Goal: Information Seeking & Learning: Check status

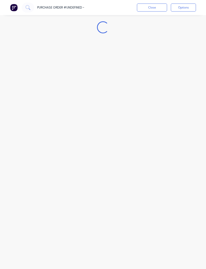
scroll to position [16, 0]
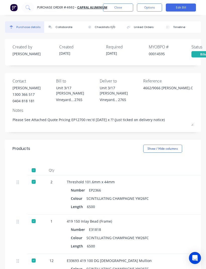
click at [30, 8] on icon at bounding box center [27, 7] width 5 height 5
type textarea "x"
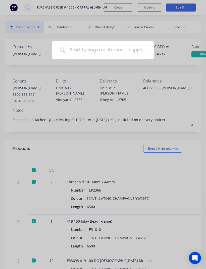
type input "9"
type textarea "x"
type input "90"
type textarea "x"
type input "906"
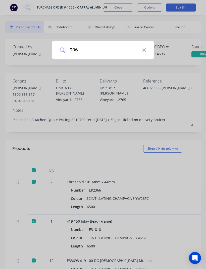
type textarea "x"
type input "9066"
type textarea "x"
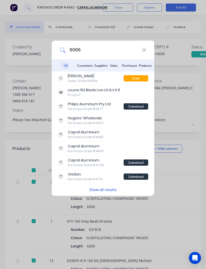
click at [106, 50] on input "9066" at bounding box center [103, 50] width 77 height 19
type input "906"
type textarea "x"
type input "90"
type textarea "x"
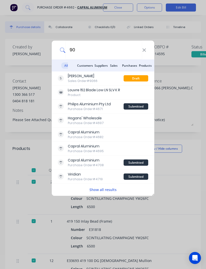
type input "9"
type textarea "x"
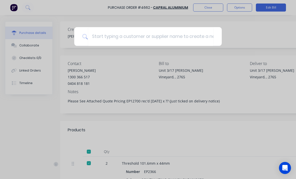
type textarea "x"
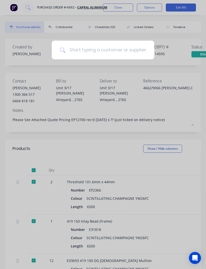
type input "C"
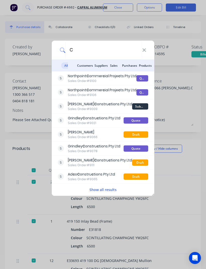
type textarea "x"
type input "Ca"
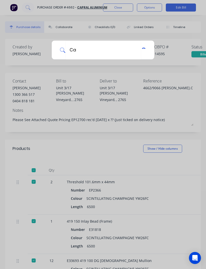
type textarea "x"
type input "Cap"
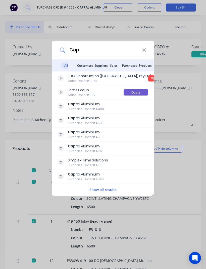
type textarea "x"
type input "Capr"
type textarea "x"
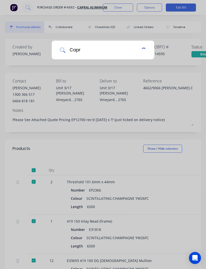
type input "[PERSON_NAME]"
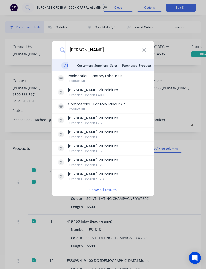
type textarea "x"
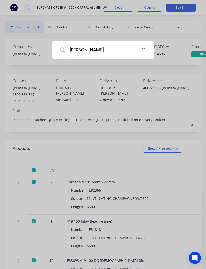
type input "Capral"
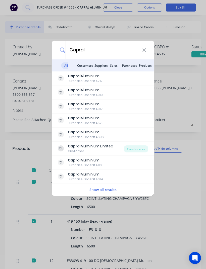
click at [106, 77] on div "Capral Aluminium Purchase Order #4712" at bounding box center [91, 79] width 66 height 10
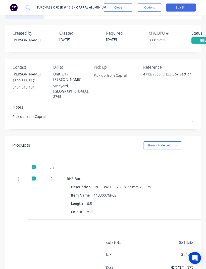
scroll to position [14, 0]
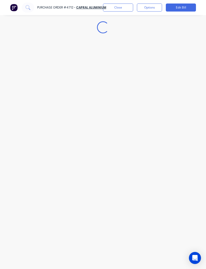
type textarea "x"
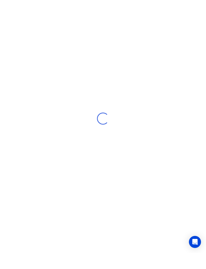
scroll to position [16, 0]
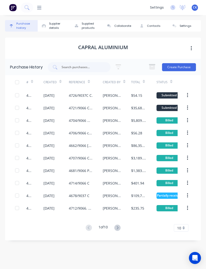
click at [118, 225] on icon at bounding box center [117, 228] width 6 height 6
click at [117, 225] on icon at bounding box center [117, 228] width 6 height 6
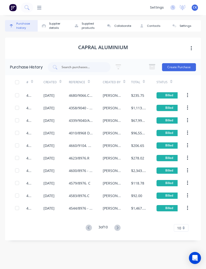
click at [120, 225] on icon at bounding box center [117, 228] width 6 height 6
click at [117, 225] on icon at bounding box center [117, 228] width 6 height 6
click at [120, 225] on icon at bounding box center [117, 228] width 6 height 6
click at [74, 65] on input "text" at bounding box center [82, 67] width 42 height 5
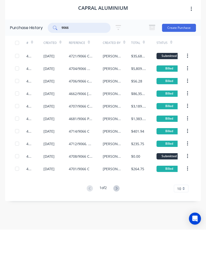
type input "9066"
click at [117, 225] on icon at bounding box center [116, 228] width 6 height 6
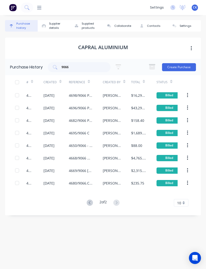
click at [87, 200] on icon at bounding box center [90, 203] width 6 height 6
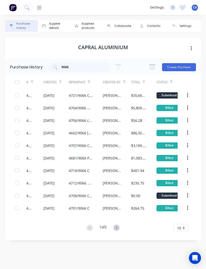
click at [88, 22] on div "Supplied products" at bounding box center [91, 26] width 19 height 9
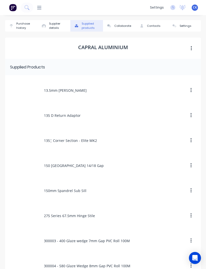
click at [24, 22] on div "Purchase history" at bounding box center [25, 26] width 19 height 9
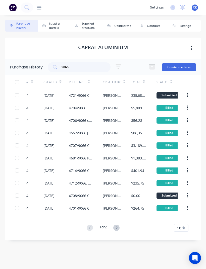
click at [113, 78] on div "Created By" at bounding box center [114, 82] width 23 height 9
click at [120, 78] on div "Created By" at bounding box center [114, 82] width 23 height 9
click at [118, 225] on button at bounding box center [116, 228] width 9 height 7
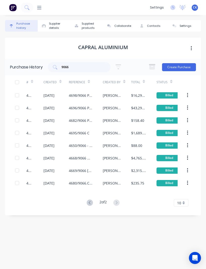
click at [83, 93] on div "4698/9066 Phase 2 + C/Wall Sub Frames" at bounding box center [81, 95] width 24 height 5
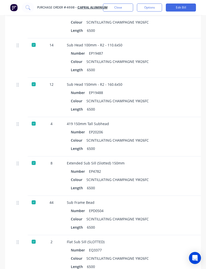
scroll to position [407, 0]
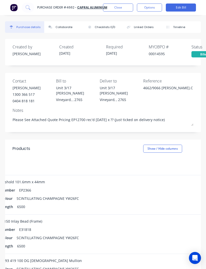
click at [124, 8] on button "Close" at bounding box center [118, 8] width 30 height 8
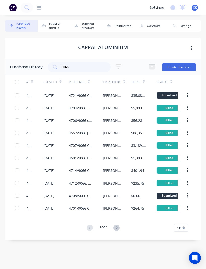
click at [140, 80] on div "Total" at bounding box center [135, 82] width 9 height 5
click at [143, 78] on div at bounding box center [144, 82] width 2 height 8
click at [144, 78] on div at bounding box center [144, 82] width 2 height 8
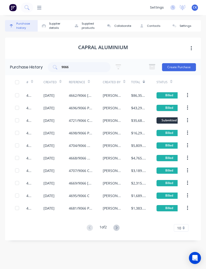
click at [124, 114] on div "[PERSON_NAME]" at bounding box center [117, 120] width 28 height 13
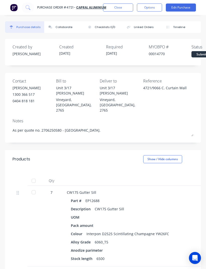
click at [122, 8] on button "Close" at bounding box center [118, 8] width 30 height 8
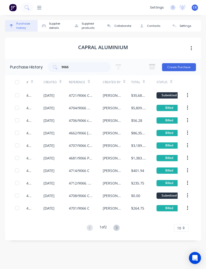
click at [143, 78] on div at bounding box center [144, 82] width 2 height 8
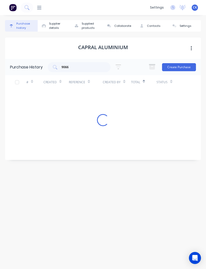
click at [143, 80] on icon at bounding box center [144, 82] width 2 height 4
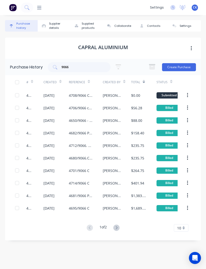
click at [143, 80] on icon at bounding box center [144, 82] width 2 height 4
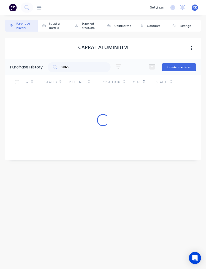
click at [142, 78] on div "Total" at bounding box center [138, 82] width 14 height 9
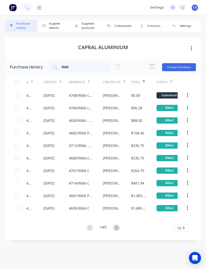
click at [145, 80] on icon at bounding box center [144, 82] width 2 height 4
click at [131, 102] on div "[PERSON_NAME]" at bounding box center [117, 108] width 28 height 13
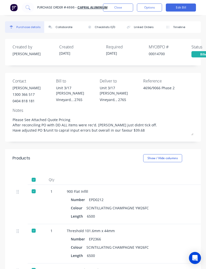
type textarea "x"
